Goal: Information Seeking & Learning: Learn about a topic

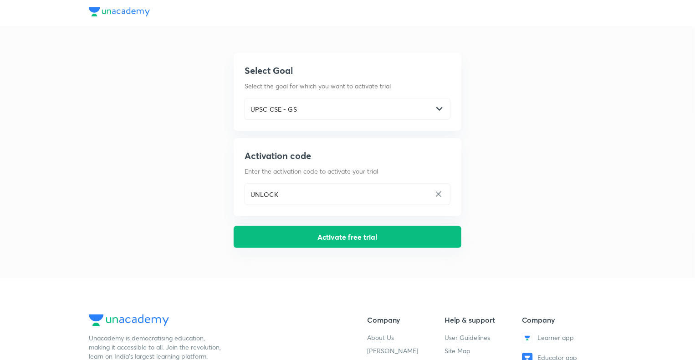
click at [391, 239] on button "Activate free trial" at bounding box center [348, 237] width 228 height 22
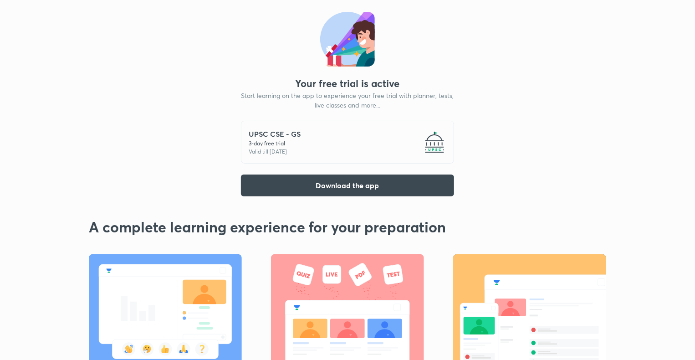
scroll to position [29, 0]
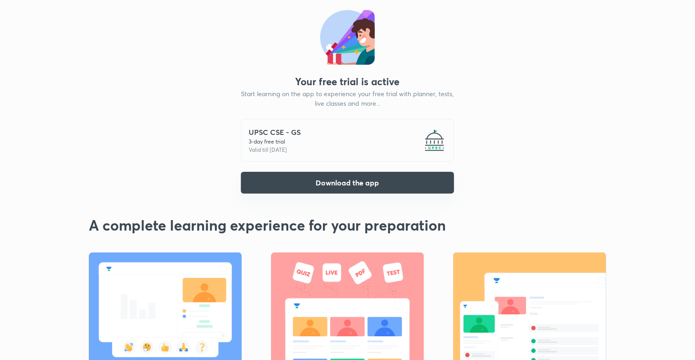
click at [332, 178] on button "Download the app" at bounding box center [347, 183] width 213 height 22
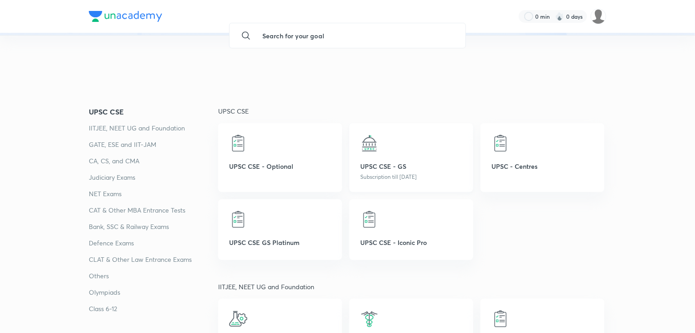
drag, startPoint x: 0, startPoint y: 0, endPoint x: 392, endPoint y: 143, distance: 417.4
click at [392, 143] on div at bounding box center [411, 143] width 102 height 18
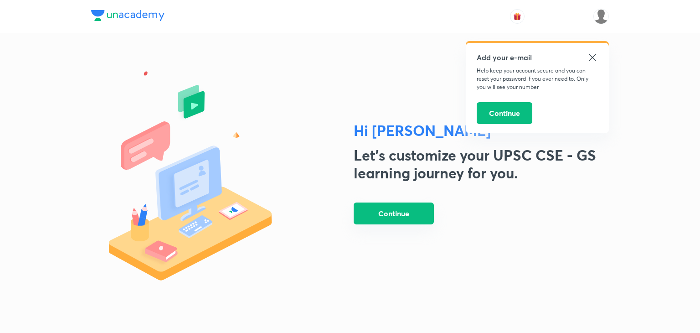
click at [380, 206] on button "Continue" at bounding box center [394, 213] width 80 height 22
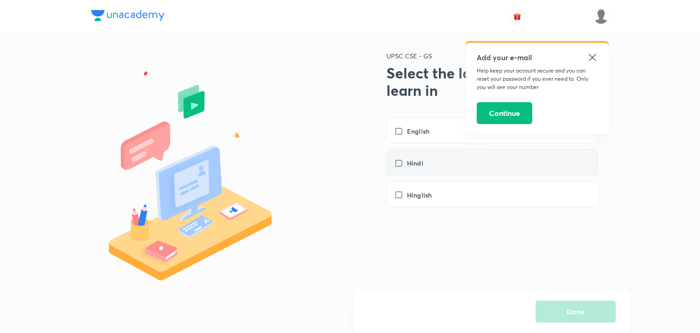
click at [397, 161] on label "Hindi" at bounding box center [413, 163] width 38 height 10
checkbox input "true"
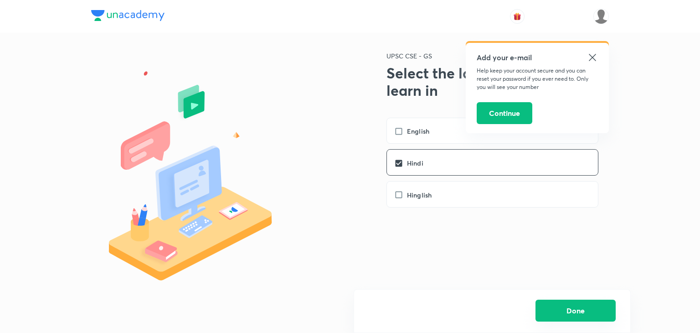
click at [585, 305] on button "Done" at bounding box center [575, 310] width 80 height 22
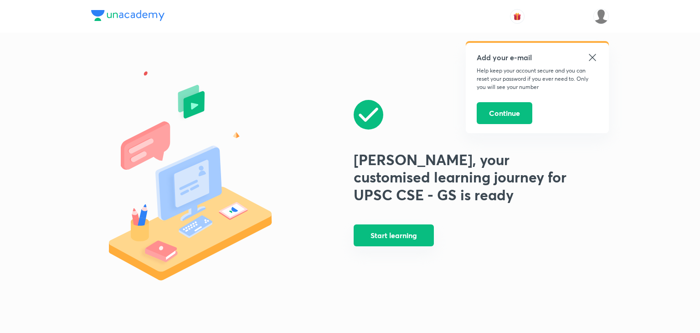
click at [391, 235] on button "Start learning" at bounding box center [394, 235] width 80 height 22
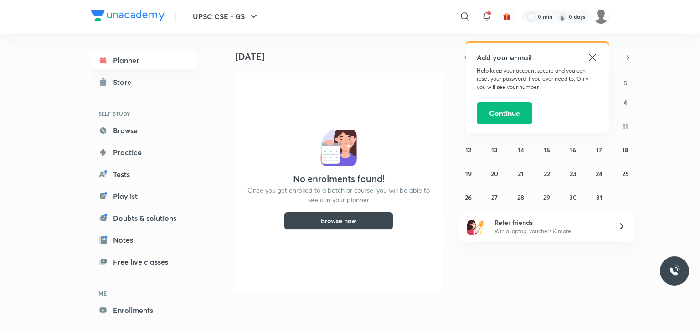
click at [346, 215] on button "Browse now" at bounding box center [338, 220] width 109 height 18
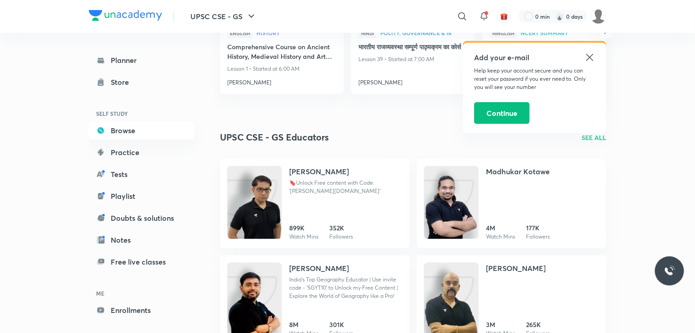
scroll to position [479, 0]
click at [589, 56] on icon at bounding box center [590, 57] width 11 height 11
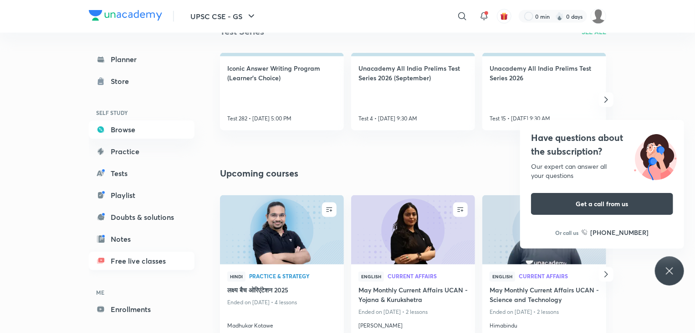
scroll to position [0, 0]
click at [109, 87] on link "Store" at bounding box center [142, 82] width 106 height 18
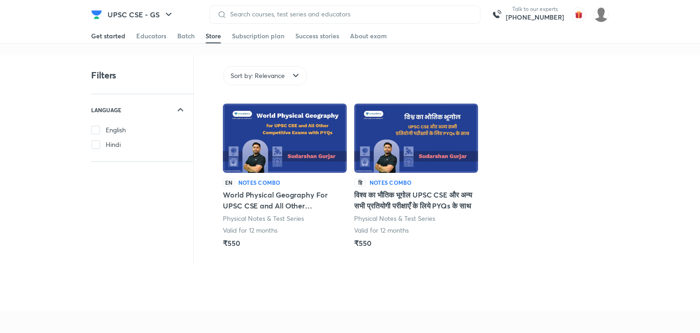
click at [111, 38] on div "Get started" at bounding box center [108, 35] width 34 height 9
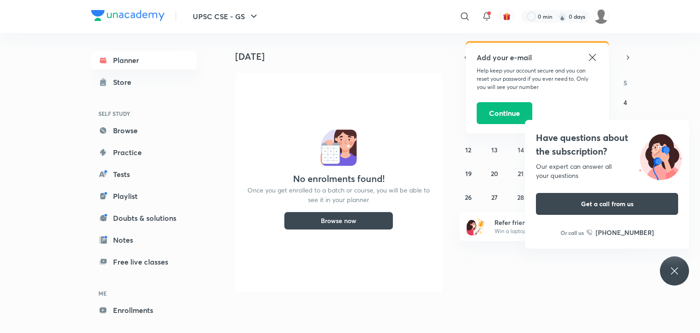
click at [590, 59] on icon at bounding box center [592, 57] width 7 height 7
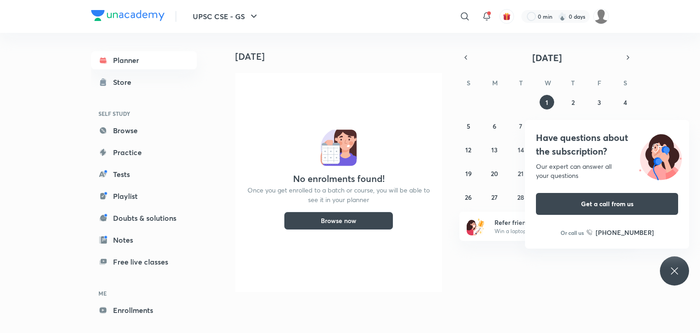
click at [408, 98] on div "No enrolments found! Once you get enrolled to a batch or course, you will be ab…" at bounding box center [338, 182] width 207 height 219
click at [675, 265] on icon at bounding box center [674, 270] width 11 height 11
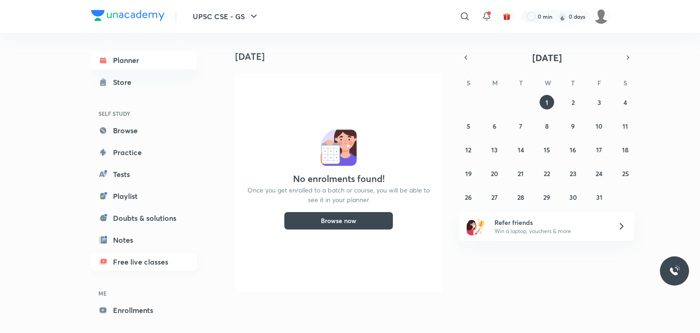
click at [129, 258] on link "Free live classes" at bounding box center [144, 261] width 106 height 18
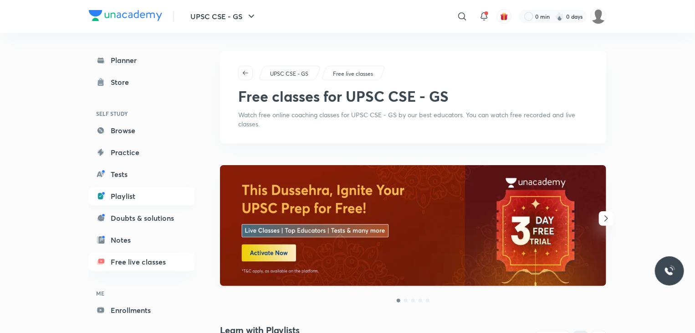
click at [120, 199] on link "Playlist" at bounding box center [142, 196] width 106 height 18
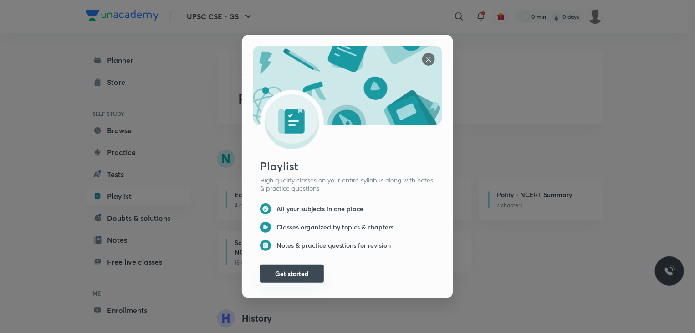
click at [295, 271] on button "Get started" at bounding box center [292, 273] width 64 height 18
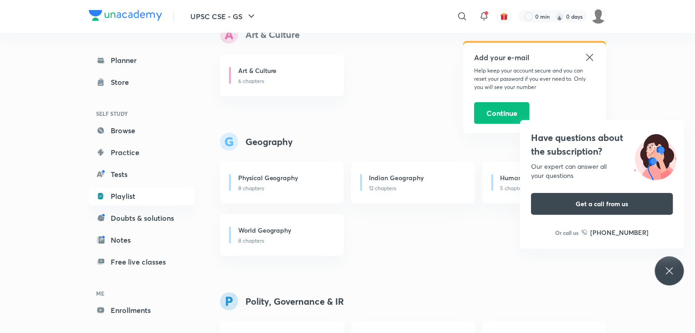
scroll to position [446, 0]
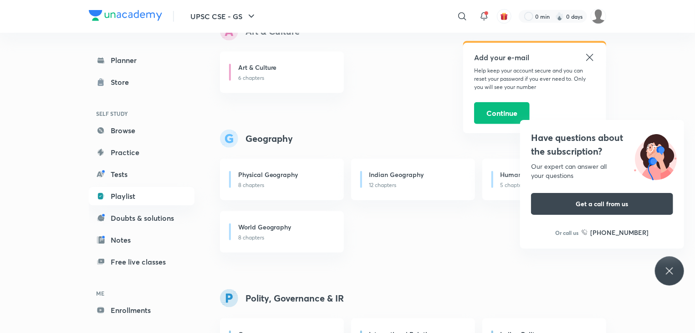
click at [662, 267] on div "Have questions about the subscription? Our expert can answer all your questions…" at bounding box center [669, 270] width 29 height 29
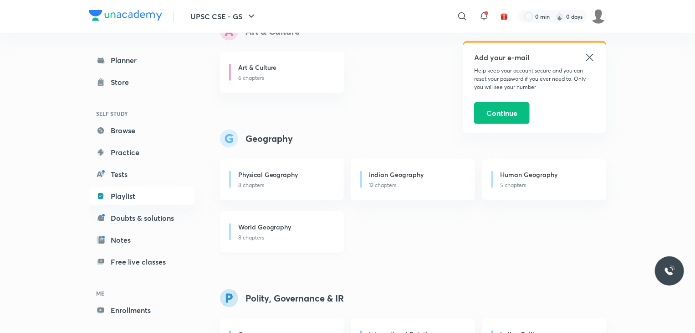
click at [266, 229] on h6 "World Geography" at bounding box center [264, 227] width 53 height 10
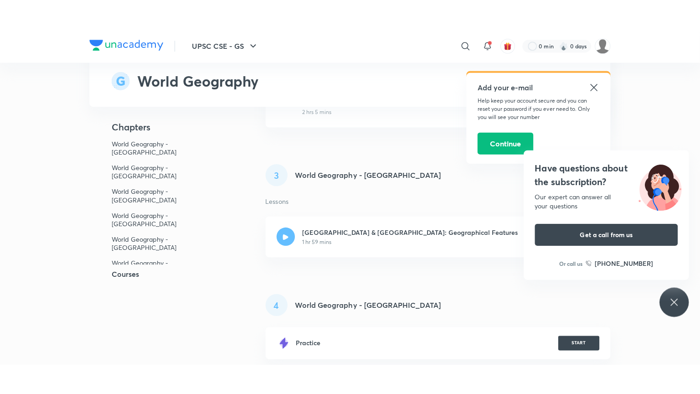
scroll to position [589, 0]
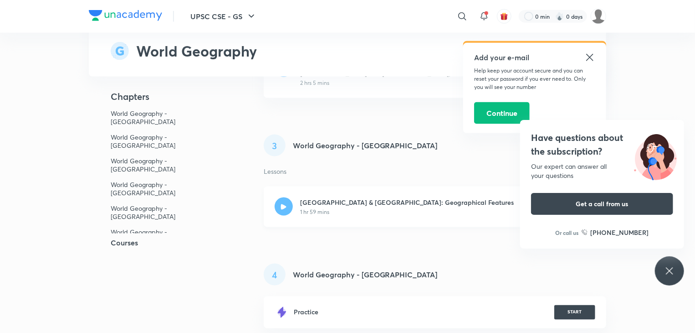
click at [318, 197] on h6 "[GEOGRAPHIC_DATA] & [GEOGRAPHIC_DATA]: Geographical Features" at bounding box center [407, 202] width 214 height 10
